Goal: Task Accomplishment & Management: Manage account settings

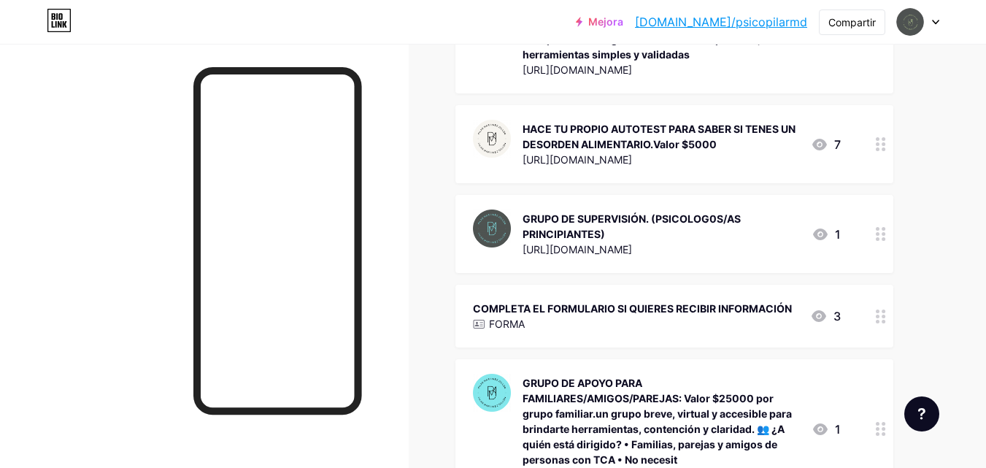
scroll to position [429, 0]
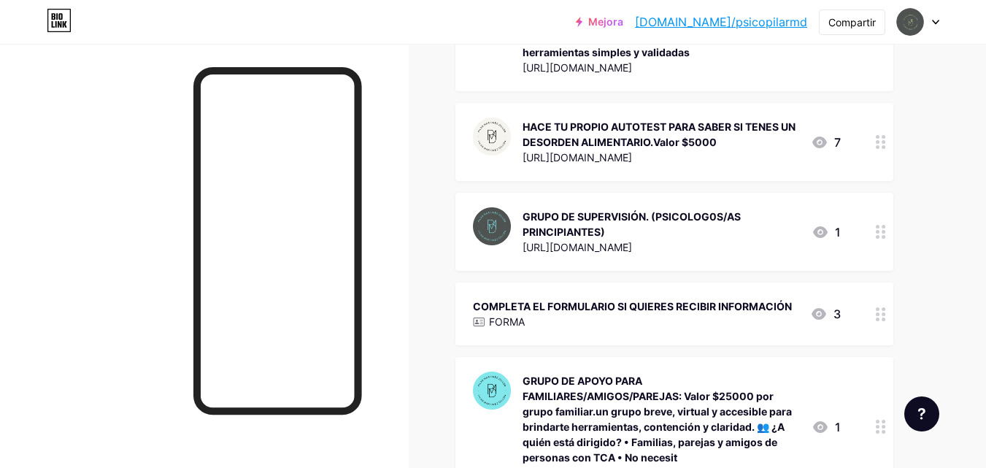
click at [883, 318] on circle at bounding box center [884, 320] width 4 height 4
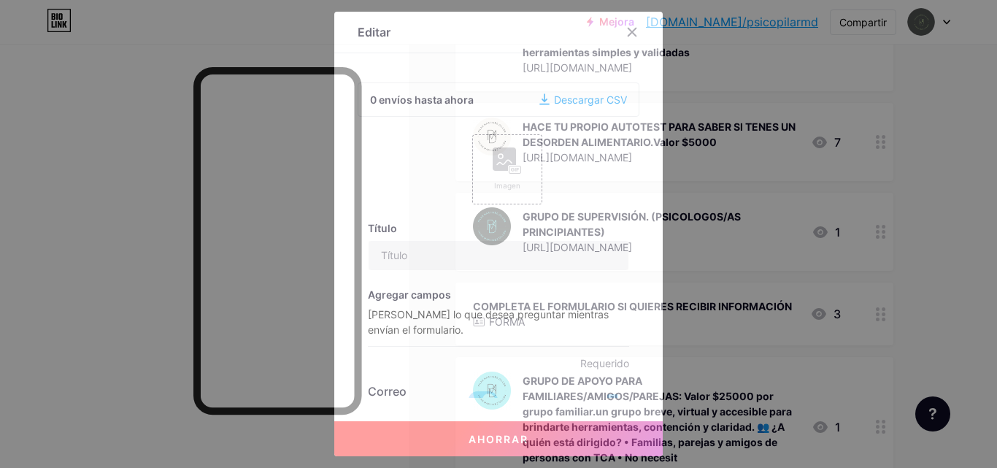
type input "COMPLETA EL FORMULARIO SI QUERES RECIBIR INFOMACION"
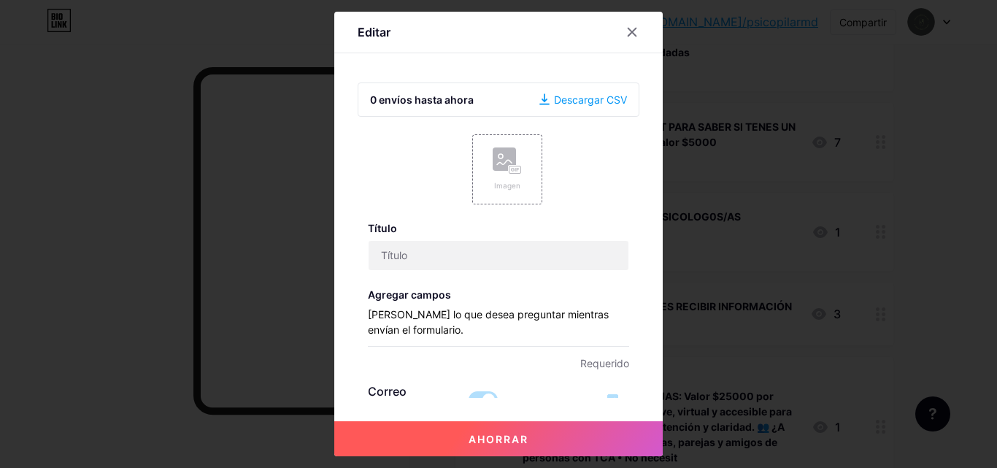
checkbox input "true"
click at [629, 31] on icon at bounding box center [633, 32] width 8 height 8
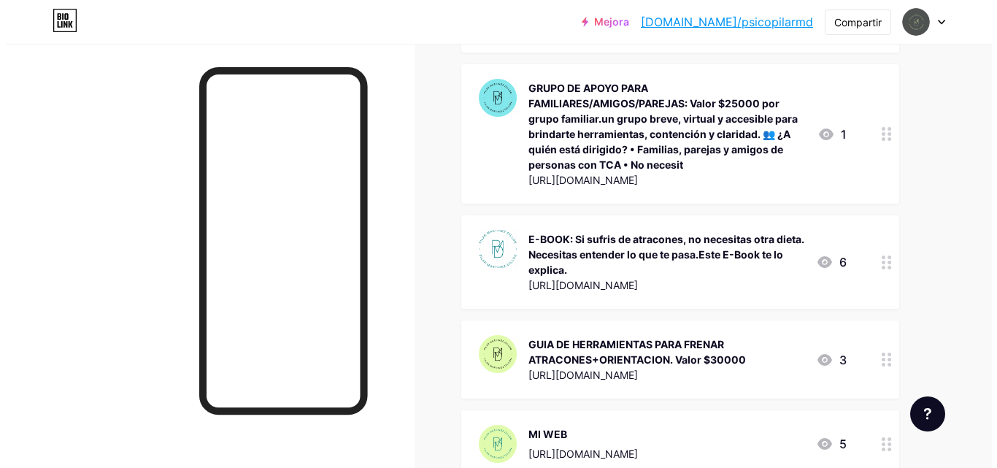
scroll to position [724, 0]
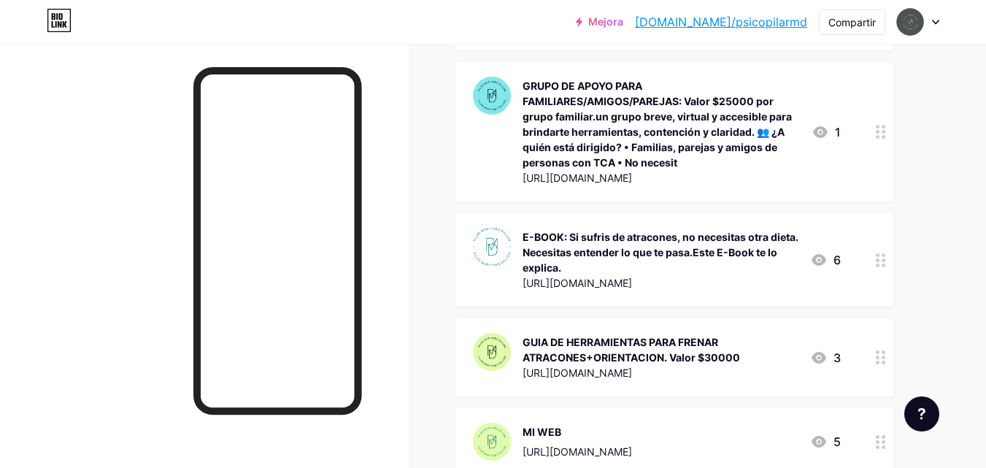
click at [643, 250] on font "E-BOOK: Si sufris de atracones, no necesitas otra dieta. Necesitas entender lo …" at bounding box center [661, 252] width 276 height 43
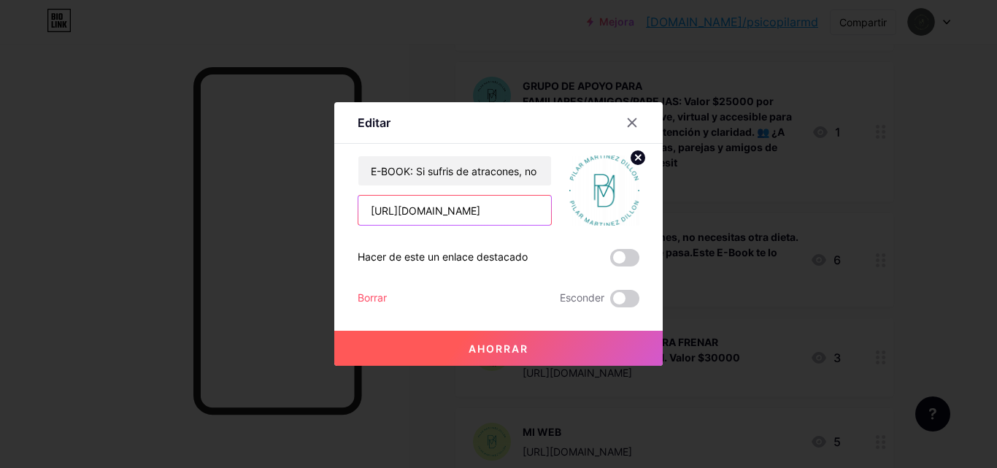
click at [497, 208] on input "[URL][DOMAIN_NAME]" at bounding box center [455, 210] width 193 height 29
type input "h"
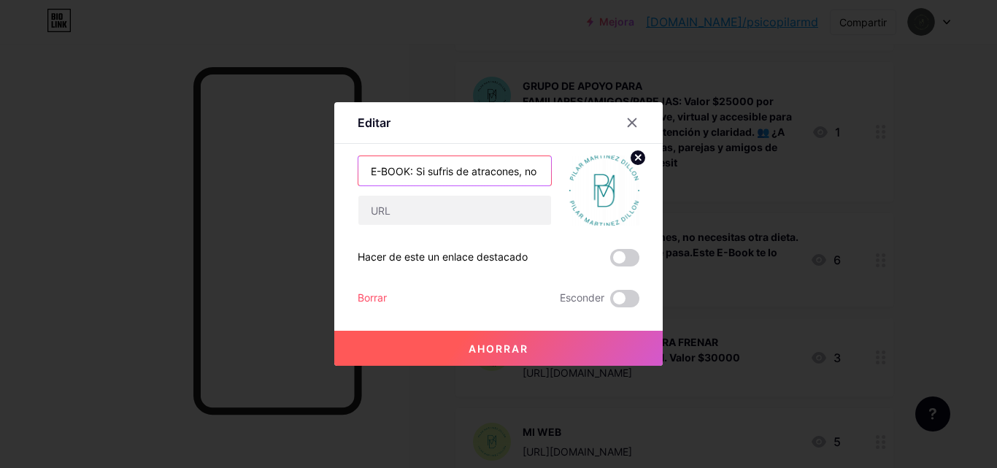
click at [533, 169] on input "E-BOOK: Si sufris de atracones, no necesitas otra dieta. Necesitas entender lo …" at bounding box center [455, 170] width 193 height 29
type input "E"
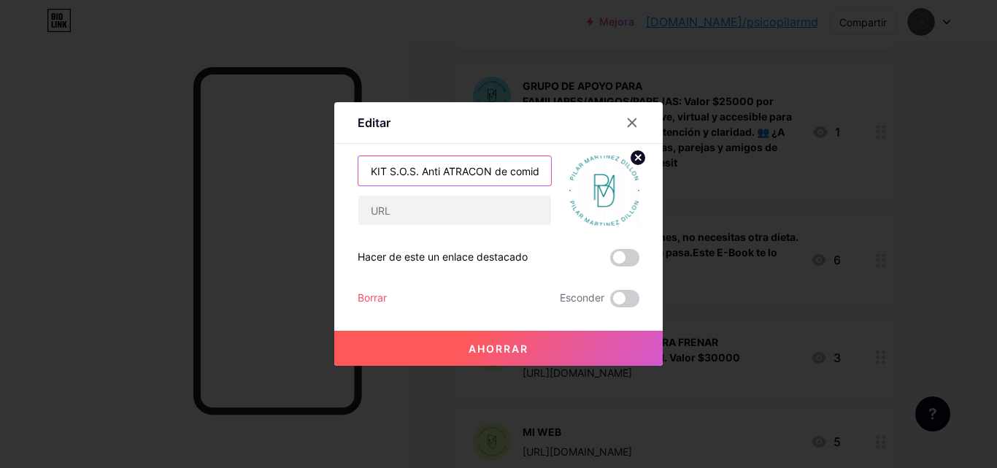
click at [536, 174] on input "KIT S.O.S. Anti ATRACON de comida." at bounding box center [455, 170] width 193 height 29
click at [536, 172] on input "KIT S.O.S. Anti ATRACON de comida." at bounding box center [455, 170] width 193 height 29
type input "KIT S.O.S. Anti ATRACON de comida. Frena los atracones y recupera el control si…"
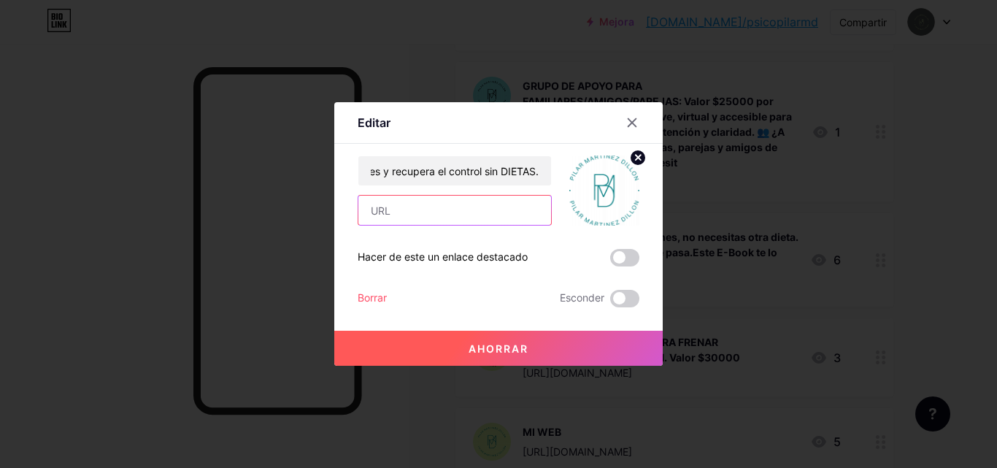
scroll to position [0, 0]
click at [499, 209] on input "text" at bounding box center [455, 210] width 193 height 29
click at [444, 214] on input "text" at bounding box center [455, 210] width 193 height 29
click at [402, 217] on input "text" at bounding box center [455, 210] width 193 height 29
paste input "[URL][DOMAIN_NAME]"
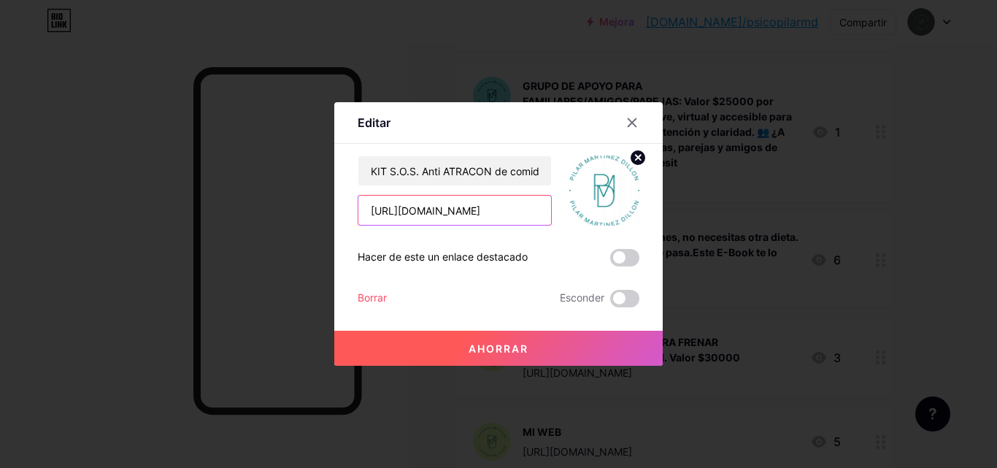
scroll to position [0, 505]
type input "[URL][DOMAIN_NAME]"
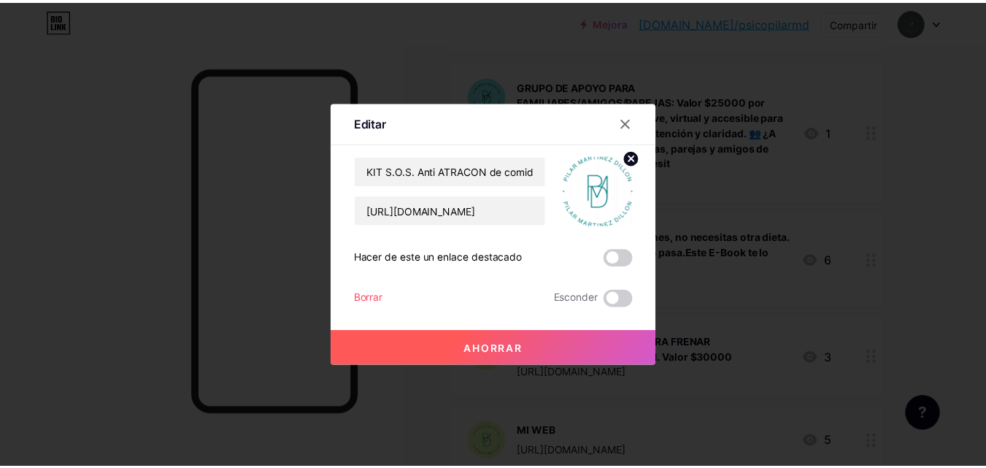
scroll to position [0, 0]
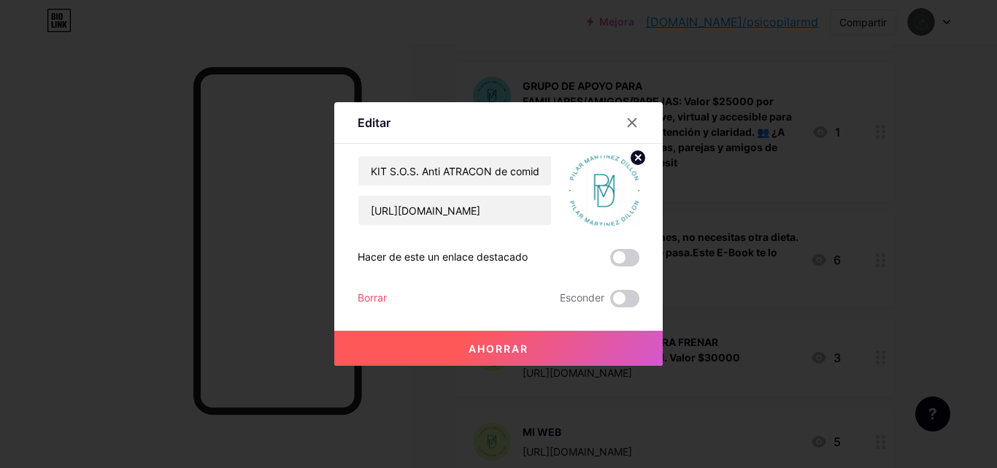
click at [490, 348] on font "Ahorrar" at bounding box center [499, 348] width 60 height 12
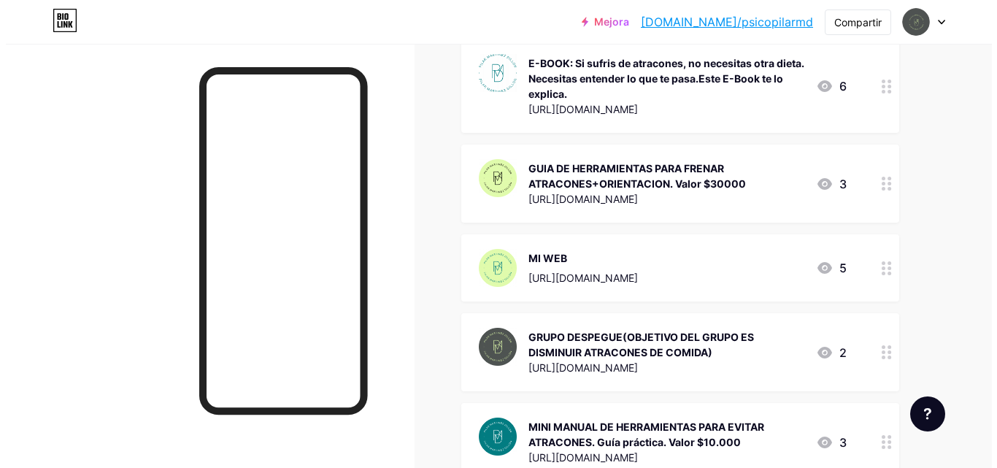
scroll to position [900, 0]
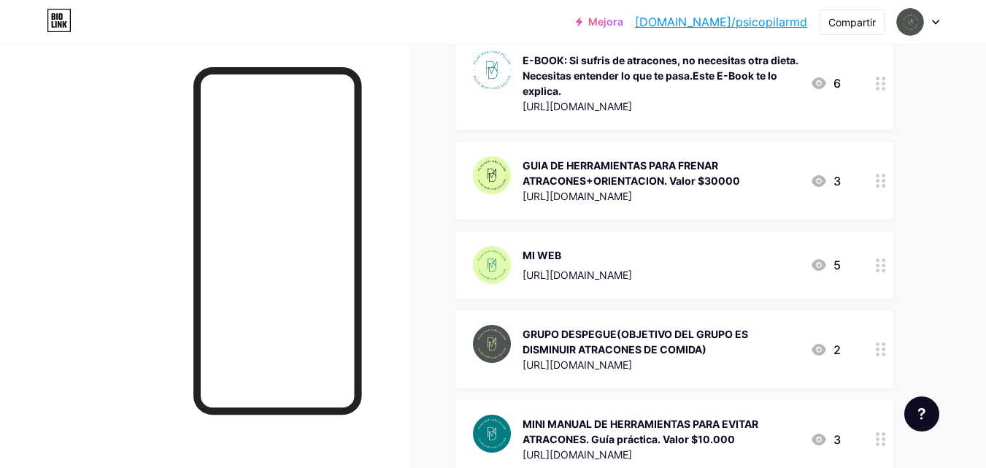
click at [882, 360] on div at bounding box center [881, 349] width 25 height 78
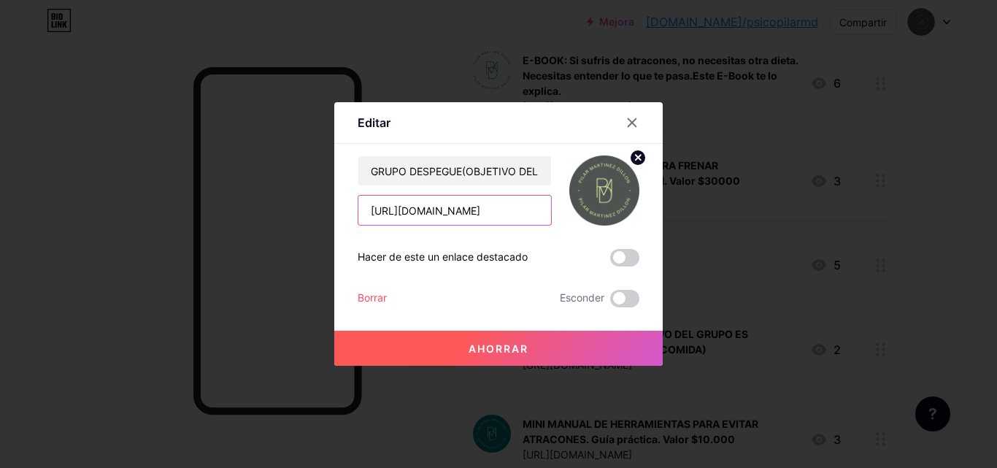
click at [535, 211] on input "[URL][DOMAIN_NAME]" at bounding box center [455, 210] width 193 height 29
type input "h"
click at [450, 215] on input "text" at bounding box center [455, 210] width 193 height 29
paste input "[URL][DOMAIN_NAME]"
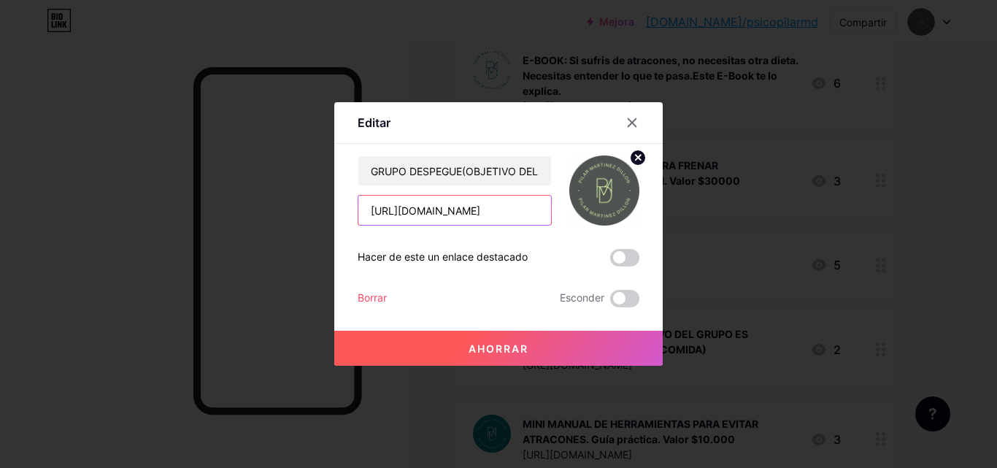
type input "[URL][DOMAIN_NAME]"
click at [474, 347] on font "Ahorrar" at bounding box center [499, 348] width 60 height 12
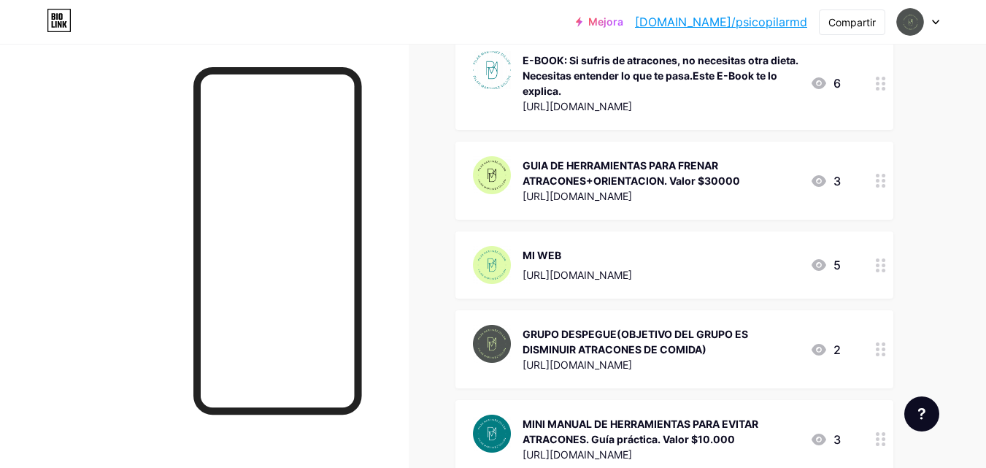
click at [877, 348] on circle at bounding box center [878, 350] width 4 height 4
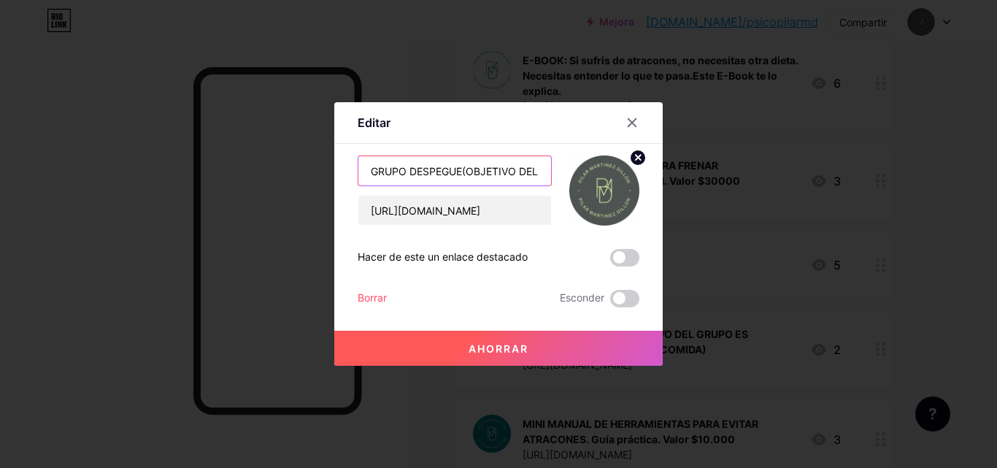
click at [402, 169] on input "GRUPO DESPEGUE(OBJETIVO DEL GRUPO ES DISMINUIR ATRACONES DE COMIDA)" at bounding box center [455, 170] width 193 height 29
click at [526, 172] on input "PROGRAMA DESPEGUE(OBJETIVO DEL GRUPO ES DISMINUIR ATRACONES DE COMIDA)" at bounding box center [455, 170] width 193 height 29
paste input "Recuperá el control con la comida y dejá atrás los atracones Incluso si ya prob…"
type input "PROGRAMA DESPEGUE:Recuperá el control con la comida y dejá atrás los atracones …"
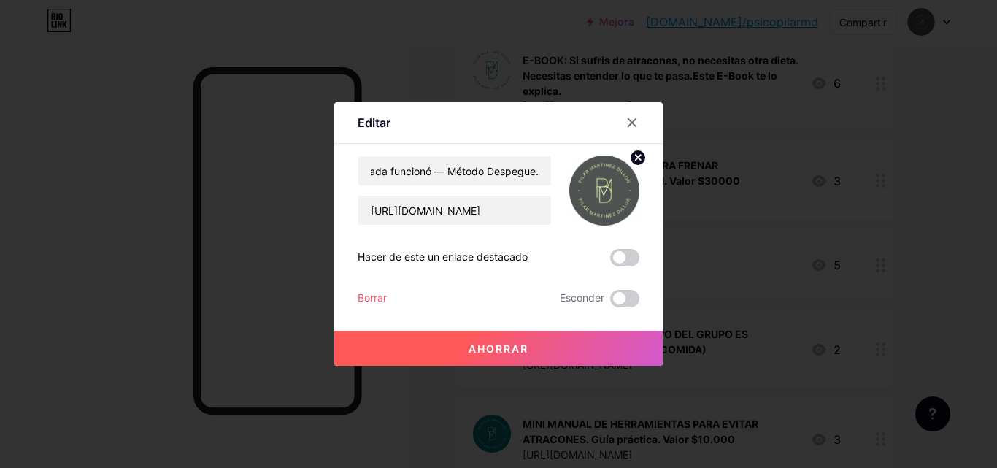
scroll to position [0, 0]
click at [497, 349] on font "Ahorrar" at bounding box center [499, 348] width 60 height 12
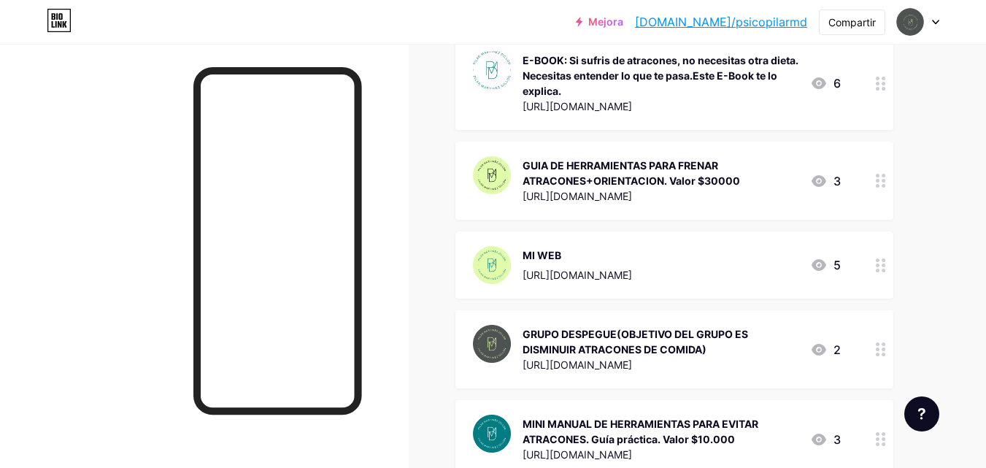
click at [884, 190] on div at bounding box center [881, 181] width 25 height 78
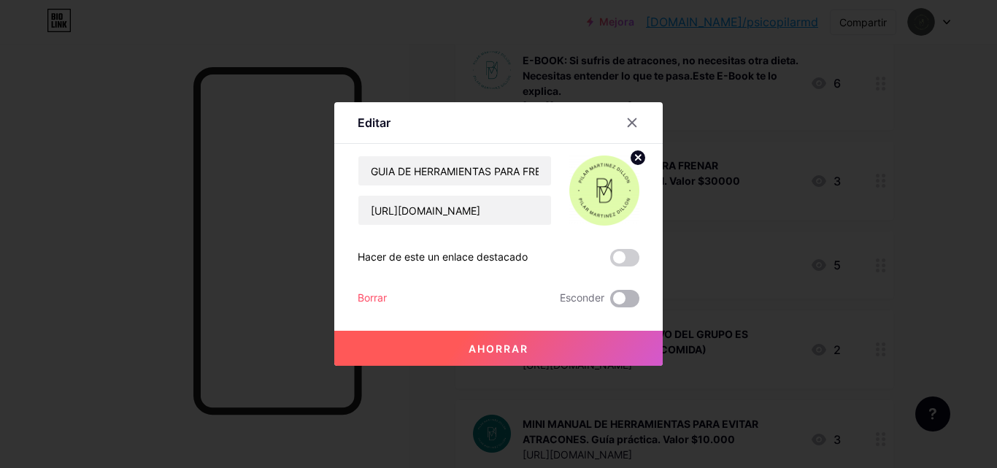
click at [621, 300] on span at bounding box center [624, 299] width 29 height 18
click at [610, 302] on input "checkbox" at bounding box center [610, 302] width 0 height 0
click at [531, 343] on button "Ahorrar" at bounding box center [498, 348] width 329 height 35
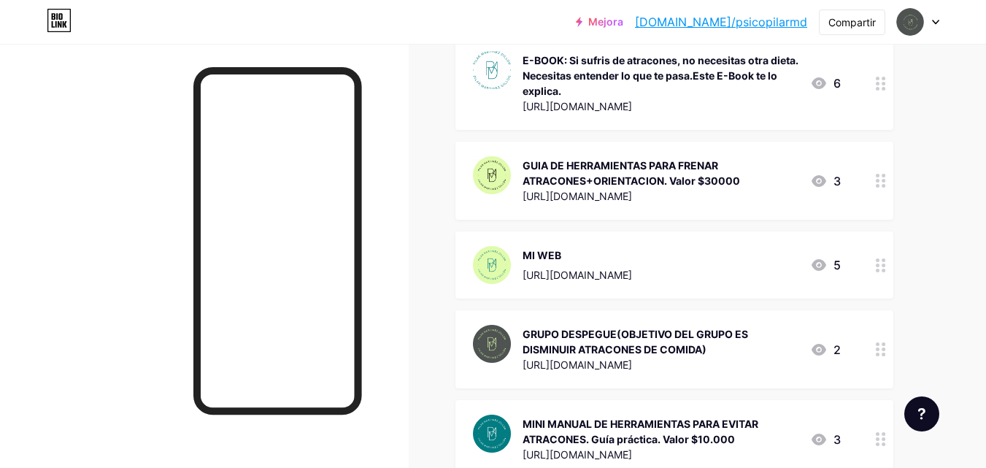
click at [886, 272] on div at bounding box center [881, 264] width 25 height 67
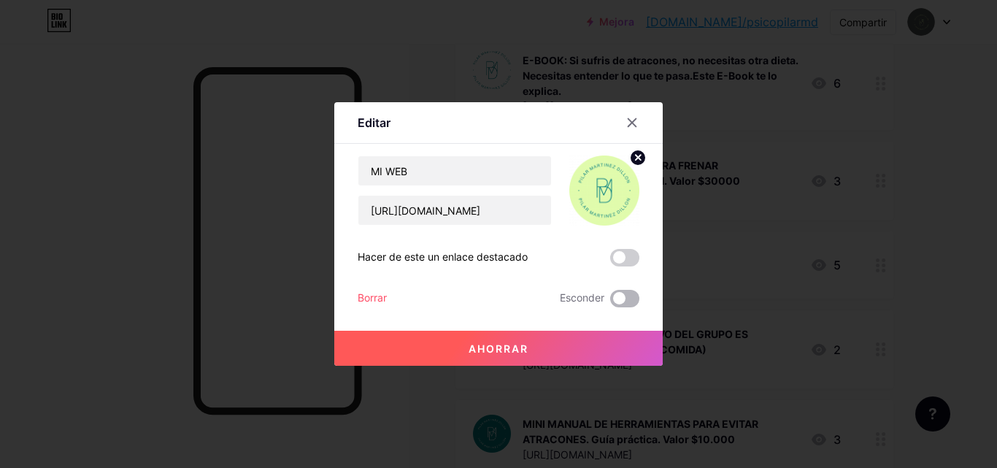
click at [633, 297] on span at bounding box center [624, 299] width 29 height 18
click at [610, 302] on input "checkbox" at bounding box center [610, 302] width 0 height 0
click at [549, 345] on button "Ahorrar" at bounding box center [498, 348] width 329 height 35
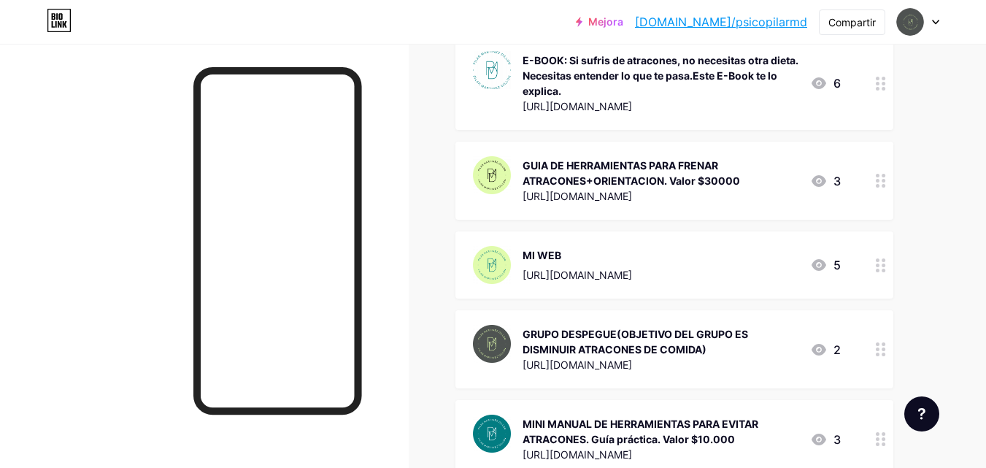
drag, startPoint x: 992, startPoint y: 298, endPoint x: 579, endPoint y: 264, distance: 414.7
drag, startPoint x: 579, startPoint y: 264, endPoint x: 884, endPoint y: 269, distance: 304.5
click at [884, 269] on circle at bounding box center [884, 271] width 4 height 4
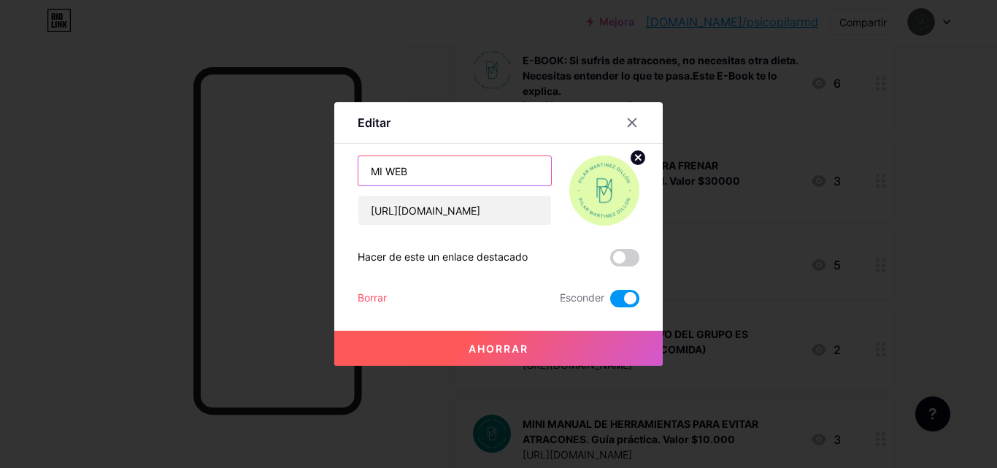
click at [459, 169] on input "MI WEB" at bounding box center [455, 170] width 193 height 29
type input "M"
type input "A"
click at [532, 172] on input "ACOMPAÑAMIENTO INTEGRAL INDIVIDUAL." at bounding box center [455, 170] width 193 height 29
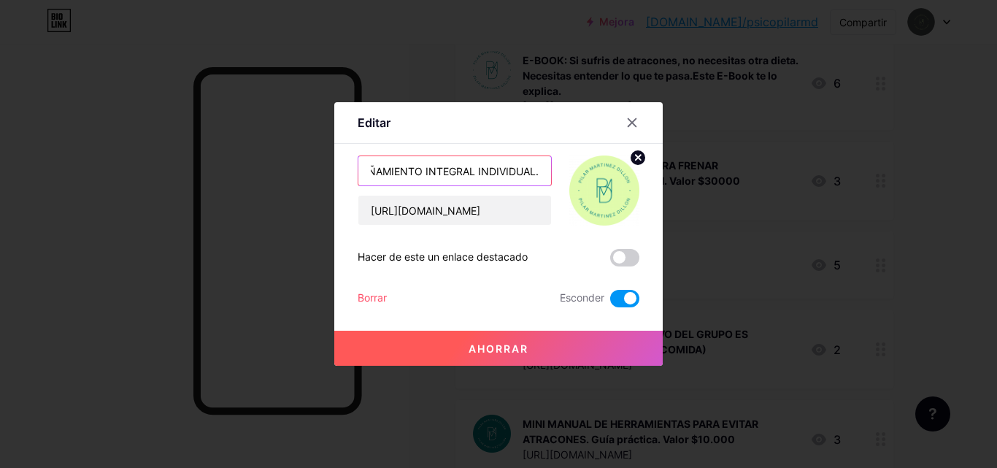
paste input "El objetivo es TRANSFORMAR la relacion con la comida. Sin DIETAS."
type input "ACOMPAÑAMIENTO INTEGRAL INDIVIDUAL.El objetivo es TRANSFORMAR la relacion con l…"
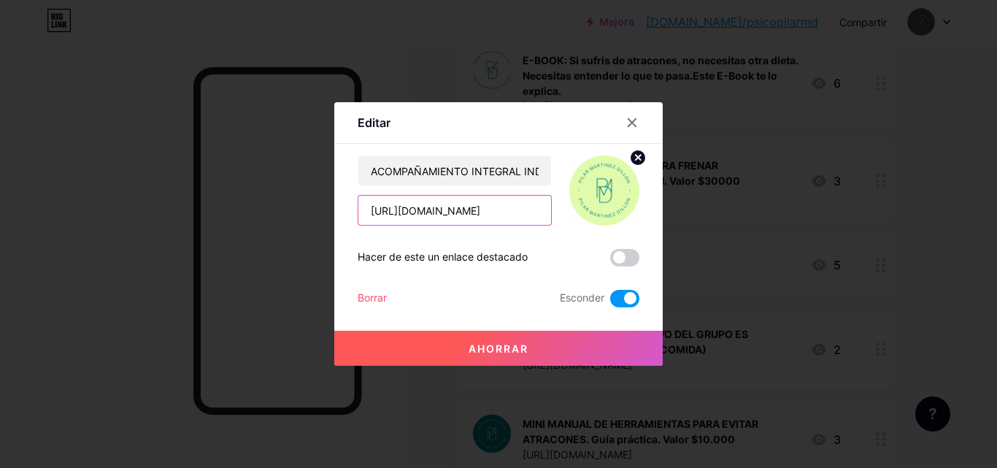
drag, startPoint x: 524, startPoint y: 212, endPoint x: 511, endPoint y: 207, distance: 13.9
click at [511, 207] on input "[URL][DOMAIN_NAME]" at bounding box center [455, 210] width 193 height 29
click at [521, 208] on input "[URL][DOMAIN_NAME]" at bounding box center [455, 210] width 193 height 29
type input "h"
click at [437, 212] on input "text" at bounding box center [455, 210] width 193 height 29
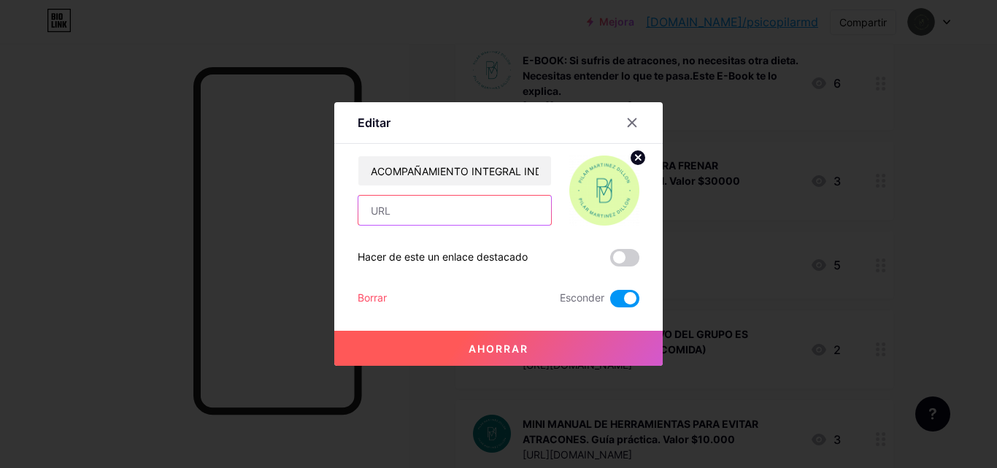
paste input "[URL][DOMAIN_NAME]"
type input "[URL][DOMAIN_NAME]"
click at [488, 346] on font "Ahorrar" at bounding box center [499, 348] width 60 height 12
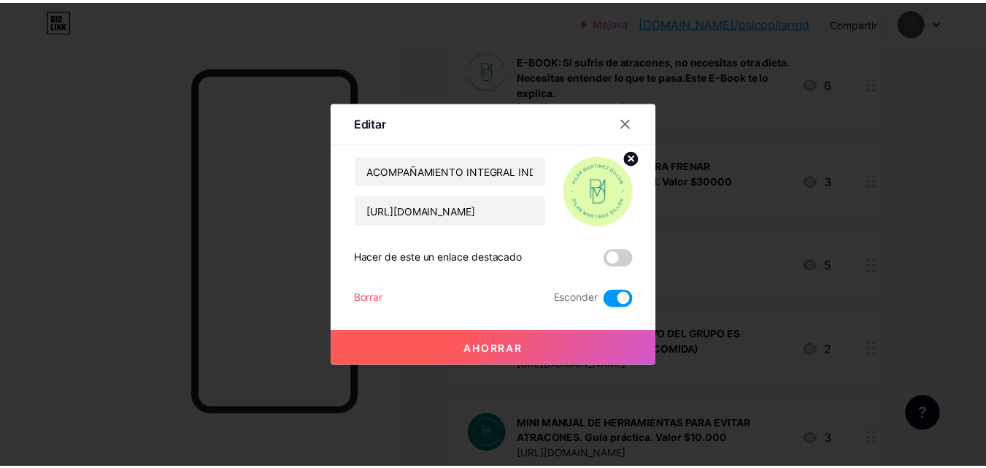
scroll to position [0, 0]
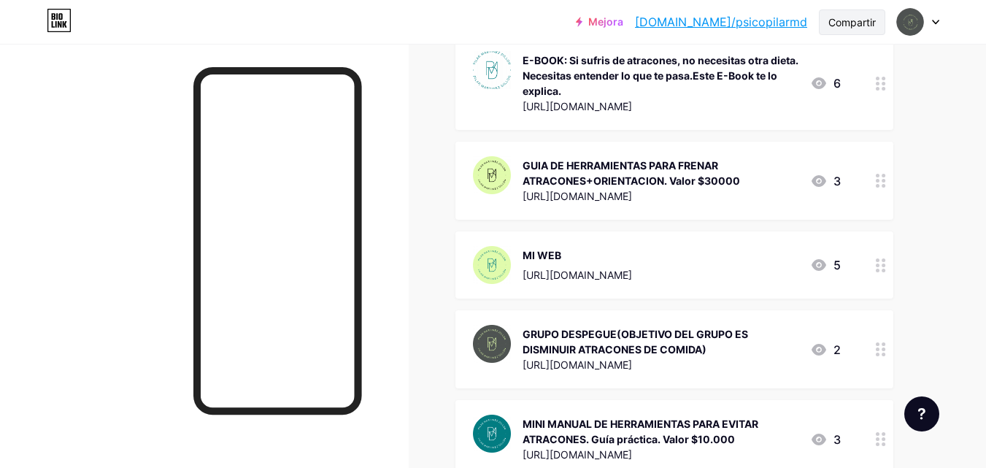
click at [870, 21] on font "Compartir" at bounding box center [852, 22] width 47 height 12
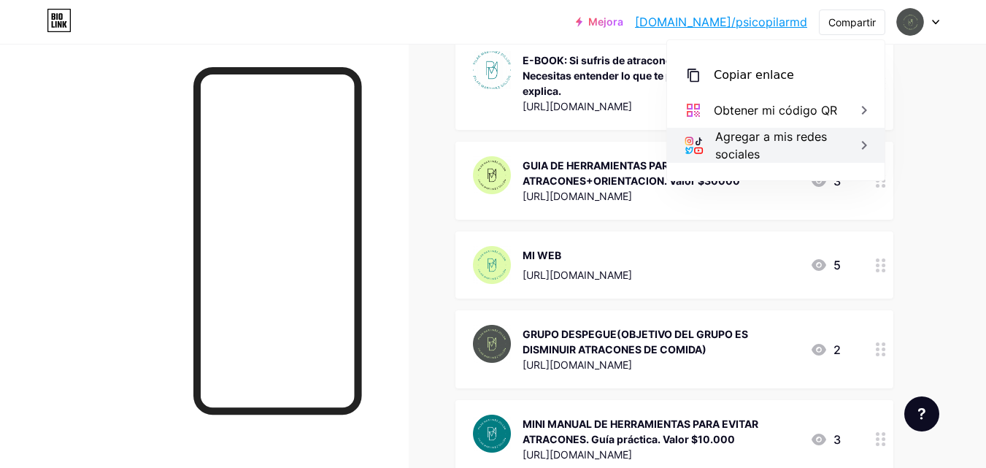
click at [794, 148] on div "Agregar a mis redes sociales" at bounding box center [792, 145] width 152 height 35
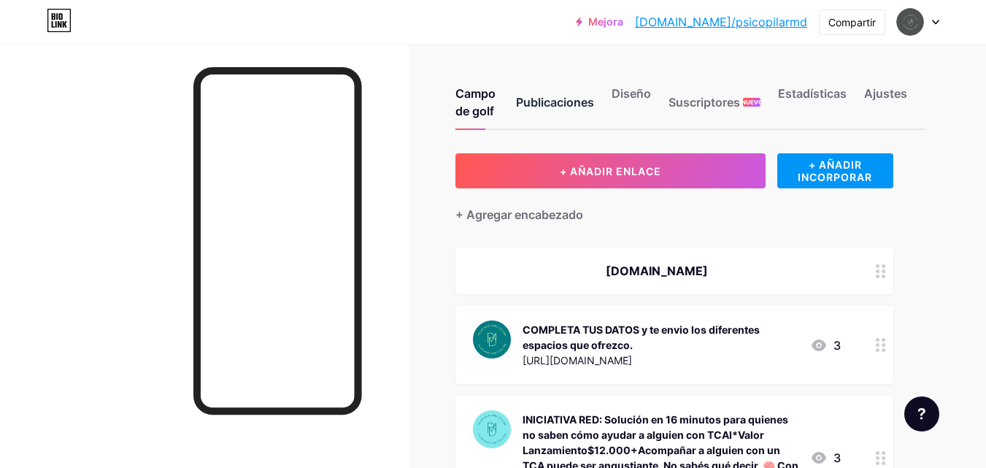
click at [567, 110] on font "Publicaciones" at bounding box center [555, 102] width 78 height 18
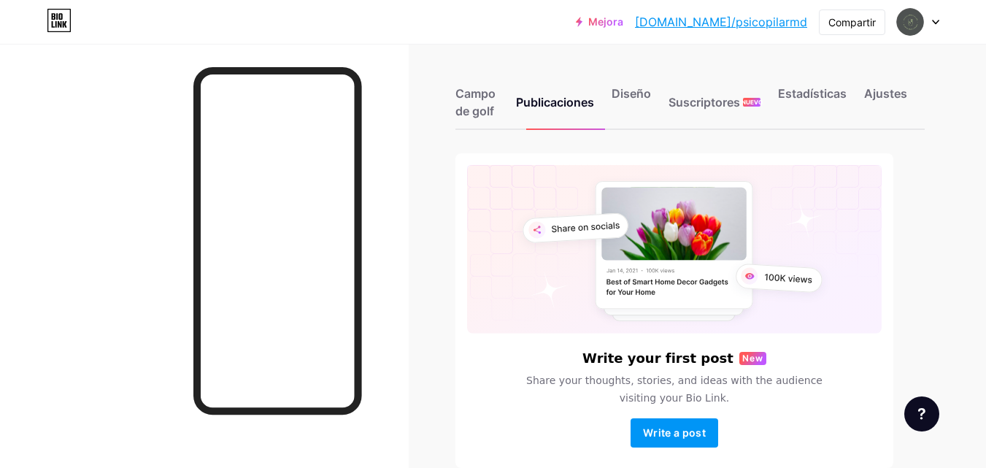
click at [638, 91] on font "Diseño" at bounding box center [631, 93] width 39 height 15
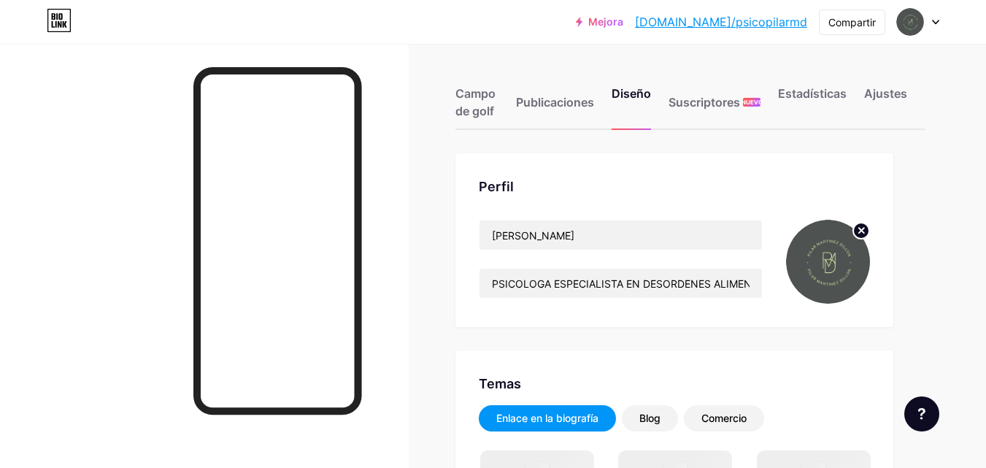
drag, startPoint x: 476, startPoint y: 110, endPoint x: 456, endPoint y: 131, distance: 29.4
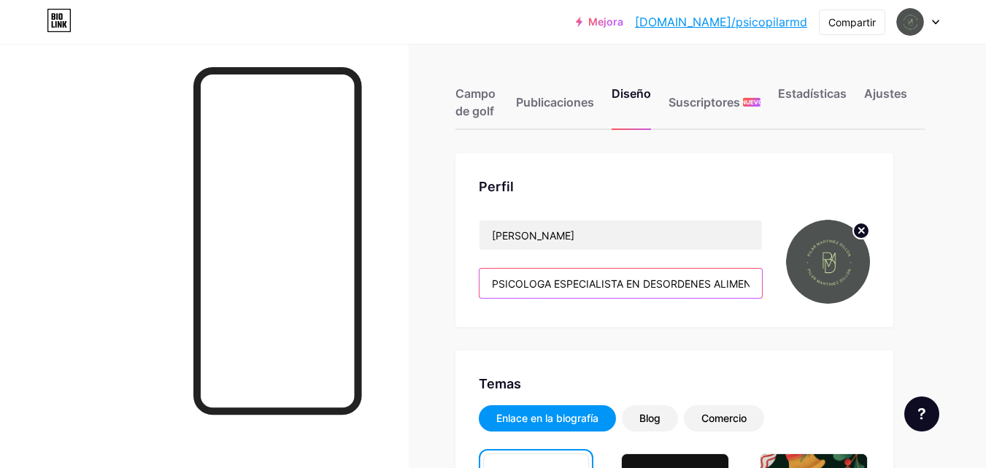
click at [745, 286] on input "PSICOLOGA ESPECIALISTA EN DESORDENES ALIMENTARIOS" at bounding box center [621, 283] width 283 height 29
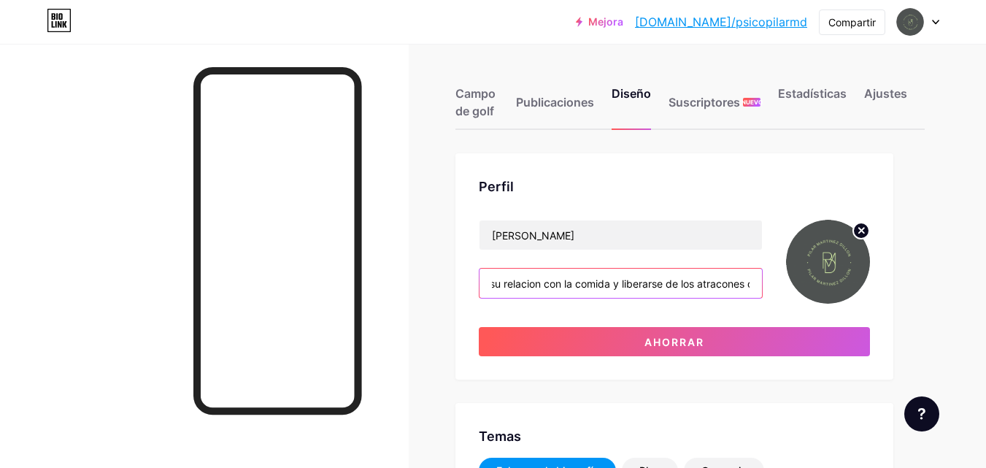
scroll to position [0, 512]
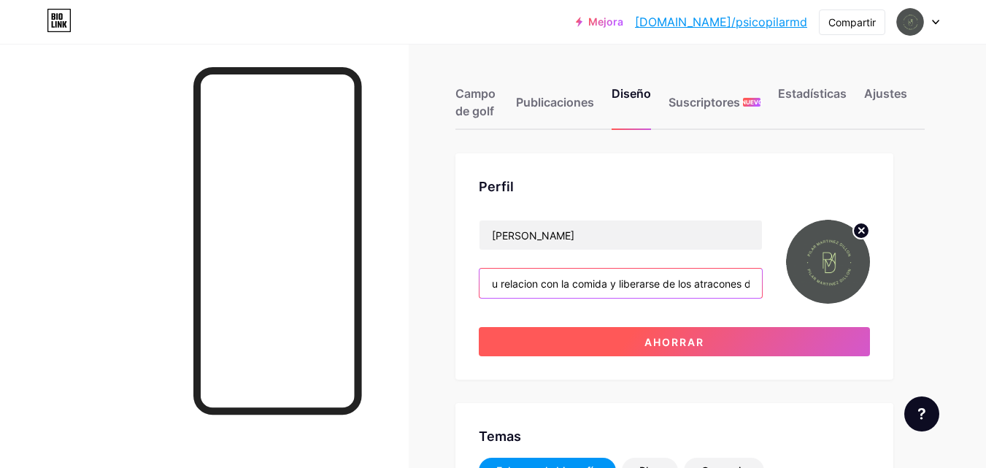
type input "PSICOLOGA ESPECIALISTA EN DESORDENES ALIMENTARIOS. [PERSON_NAME] a mujeres a tr…"
click at [742, 340] on button "Ahorrar" at bounding box center [674, 341] width 391 height 29
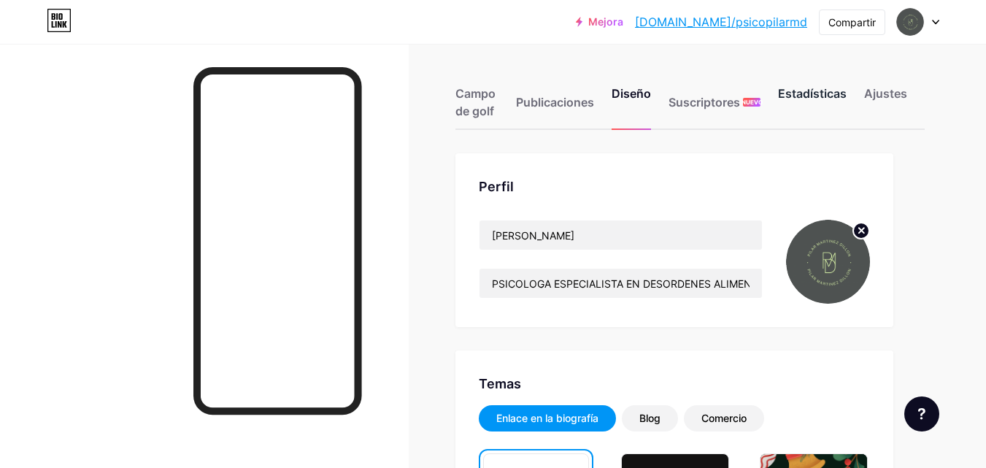
click at [824, 95] on font "Estadísticas" at bounding box center [812, 93] width 69 height 15
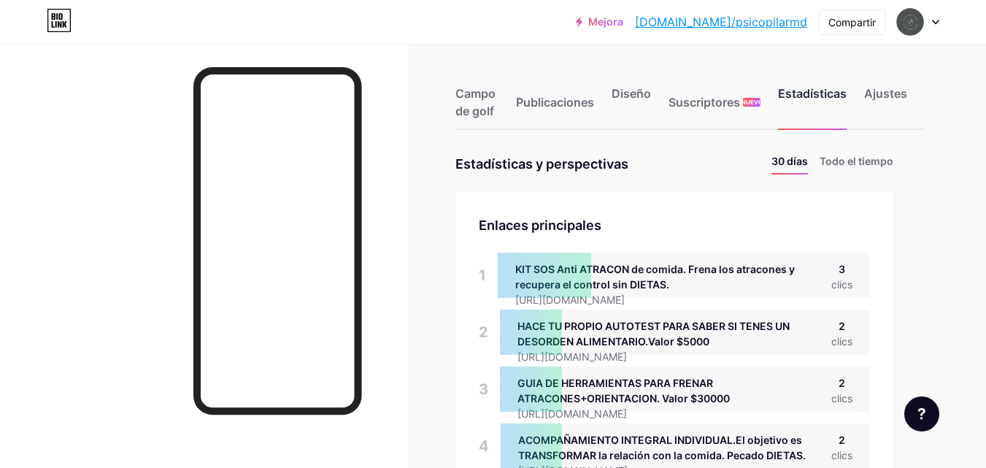
scroll to position [468, 986]
click at [862, 160] on font "Todo el tiempo" at bounding box center [857, 161] width 74 height 12
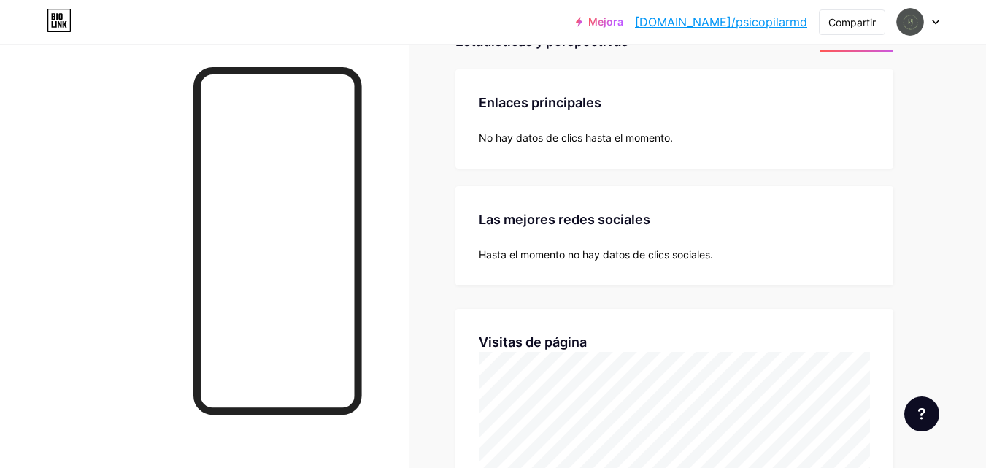
scroll to position [0, 0]
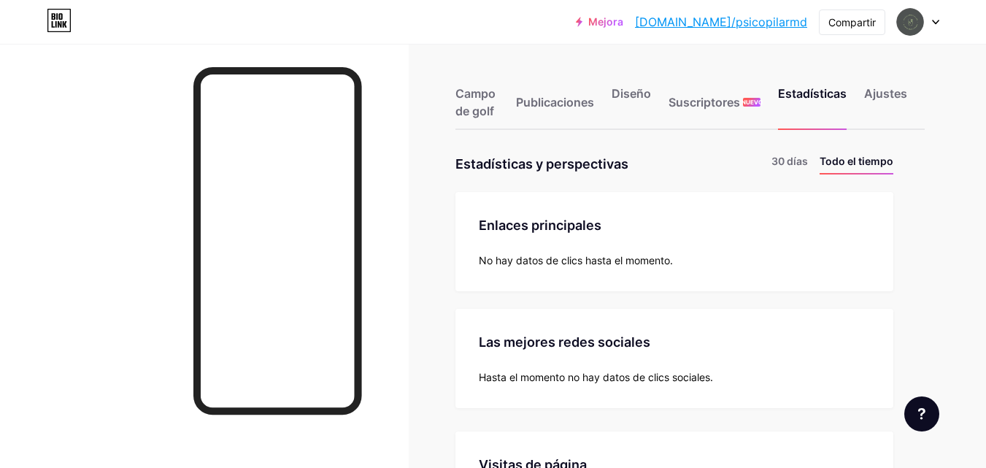
click at [627, 84] on div "Campo de golf Publicaciones Diseño Suscriptores NUEVO Estadísticas Ajustes" at bounding box center [691, 95] width 470 height 69
click at [848, 24] on font "Compartir" at bounding box center [852, 22] width 47 height 12
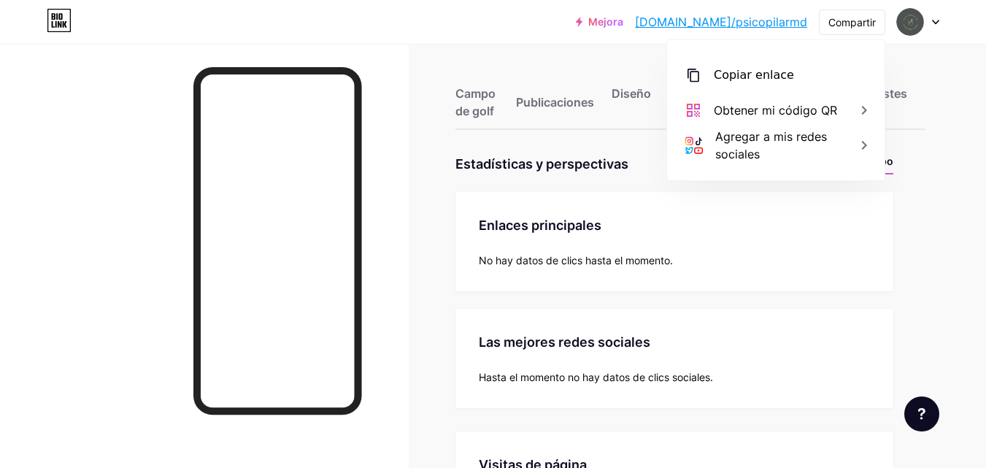
click at [495, 19] on div "Mejora [DOMAIN_NAME]/psicop... [DOMAIN_NAME]/psicopilarmd Compartir Copiar enla…" at bounding box center [493, 22] width 986 height 26
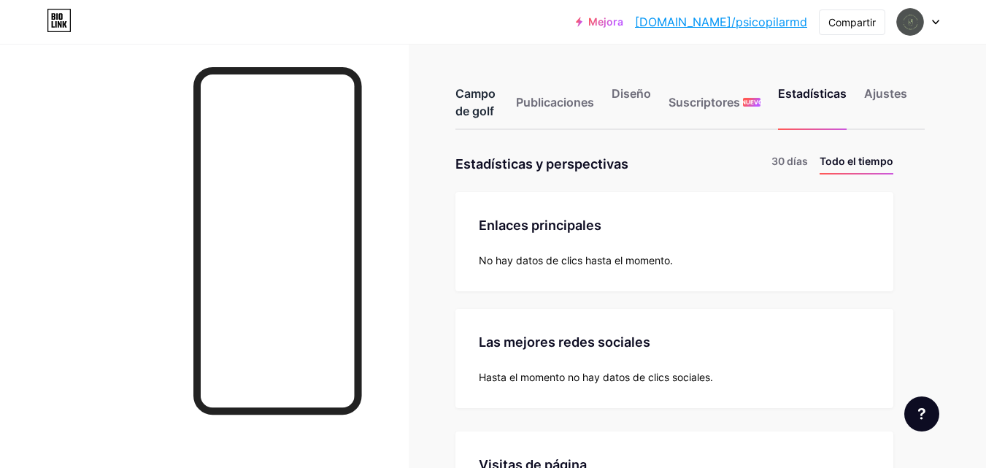
click at [486, 105] on font "Campo de golf" at bounding box center [476, 102] width 40 height 32
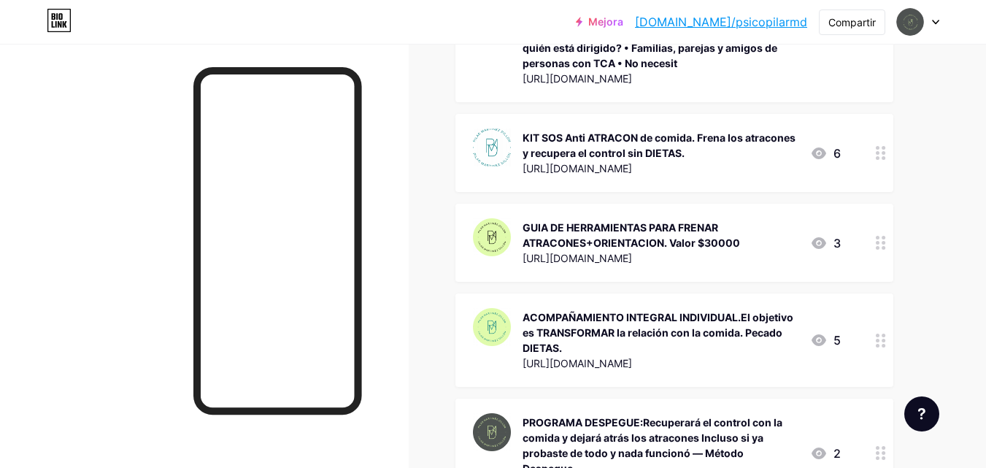
scroll to position [826, 0]
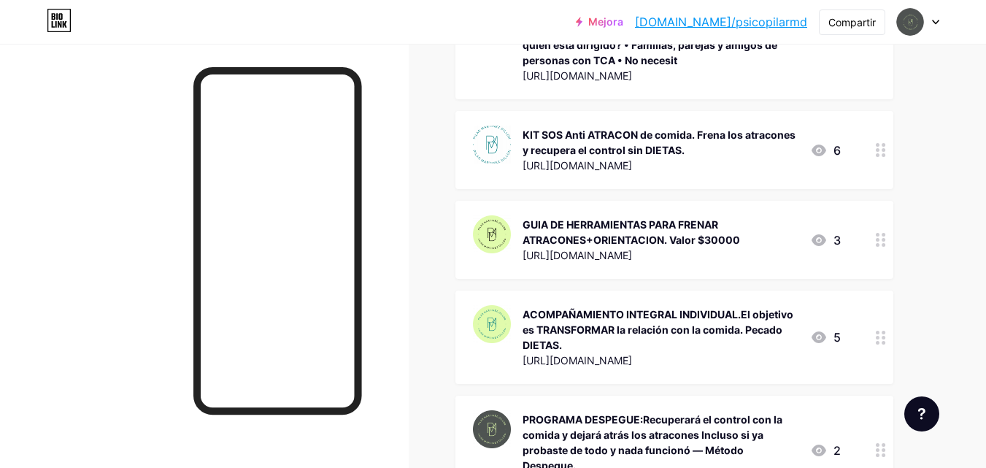
click at [880, 349] on div at bounding box center [881, 337] width 25 height 93
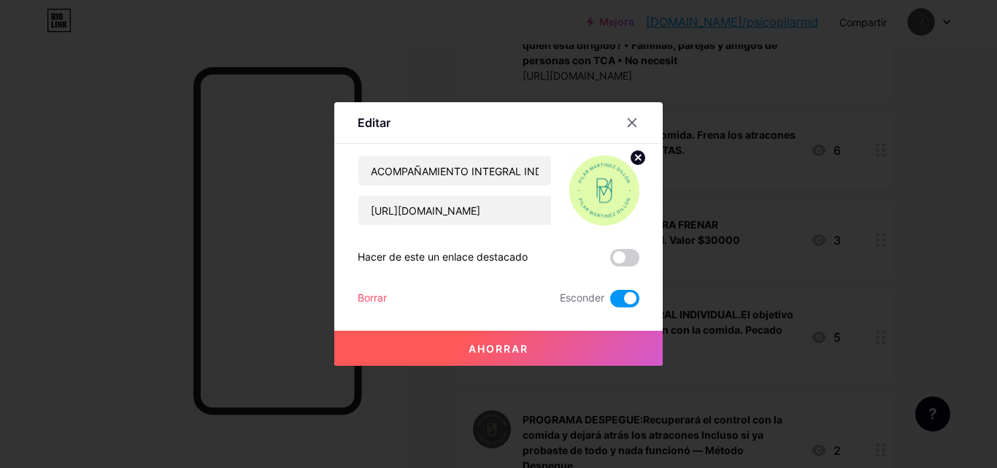
click at [612, 299] on span at bounding box center [624, 299] width 29 height 18
click at [610, 302] on input "checkbox" at bounding box center [610, 302] width 0 height 0
click at [519, 351] on font "Ahorrar" at bounding box center [499, 348] width 60 height 12
